Goal: Task Accomplishment & Management: Use online tool/utility

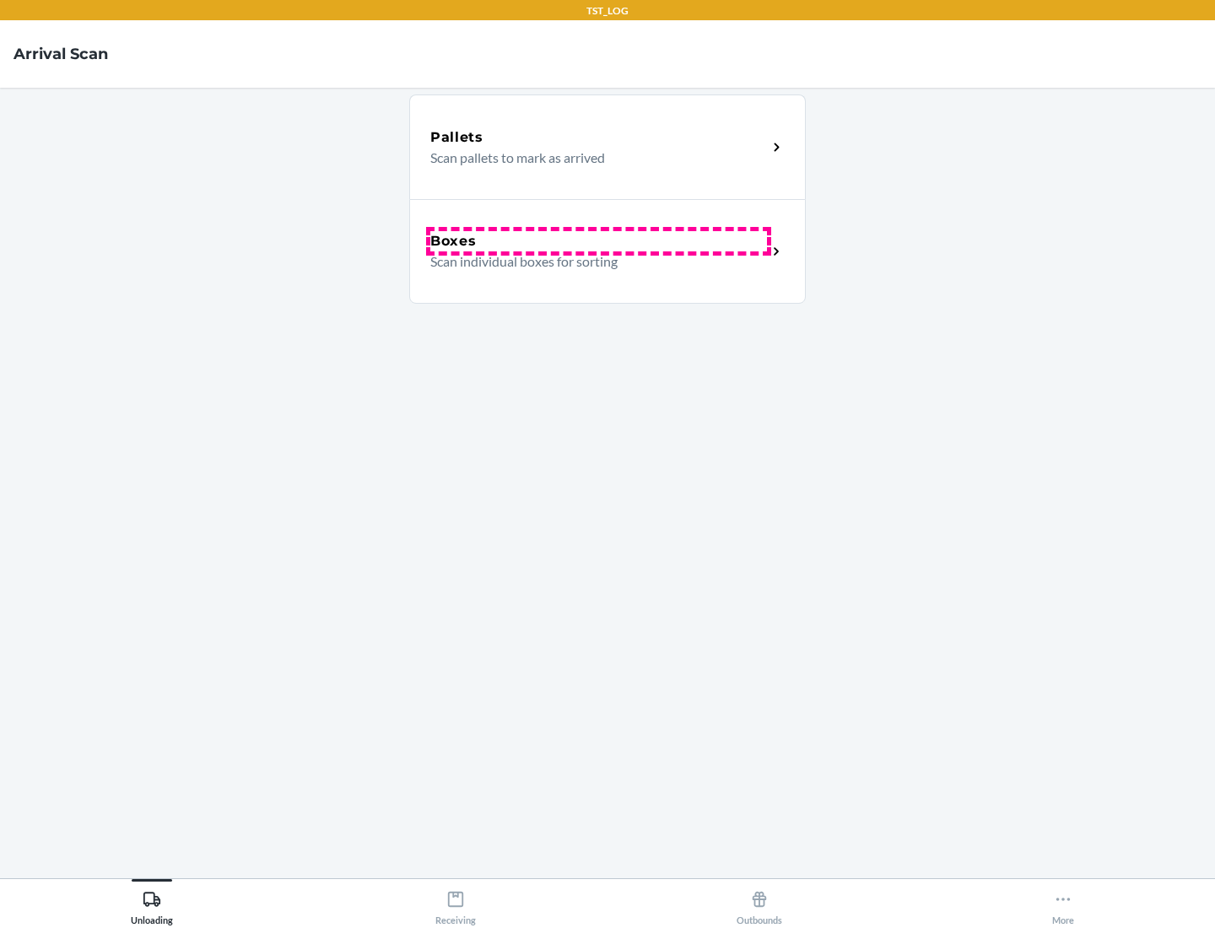
click at [598, 241] on div "Boxes" at bounding box center [598, 241] width 337 height 20
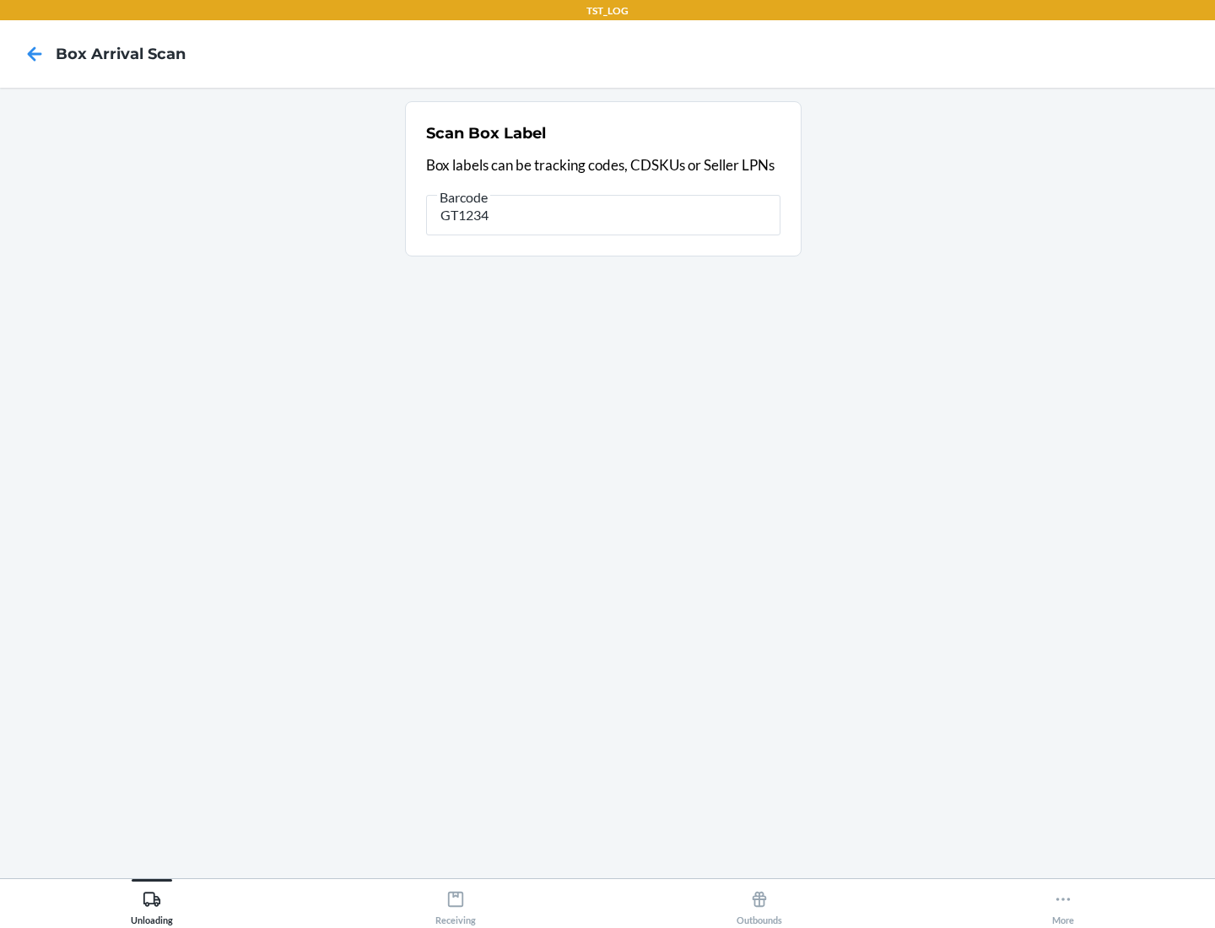
type input "GT1234"
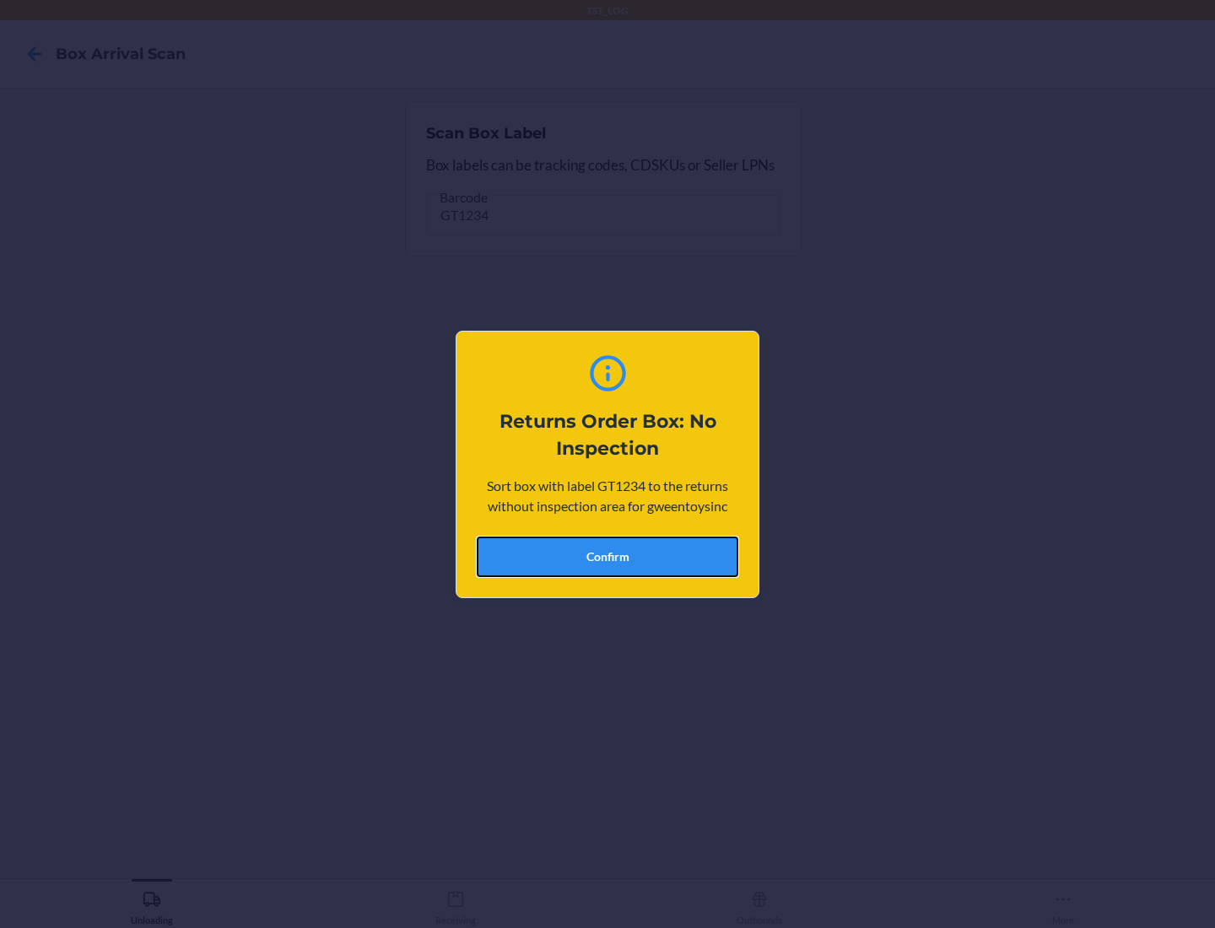
click at [608, 556] on button "Confirm" at bounding box center [608, 557] width 262 height 41
